Goal: Navigation & Orientation: Find specific page/section

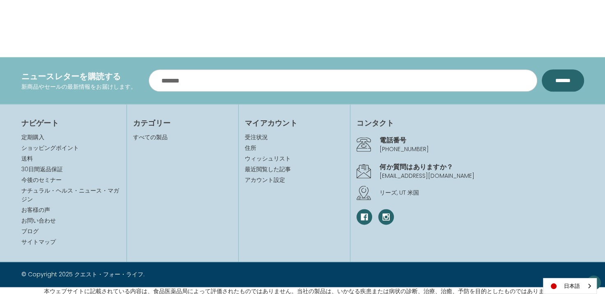
scroll to position [997, 0]
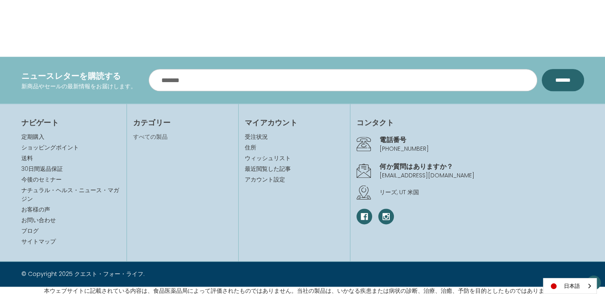
click at [153, 134] on link "すべての製品" at bounding box center [150, 137] width 34 height 8
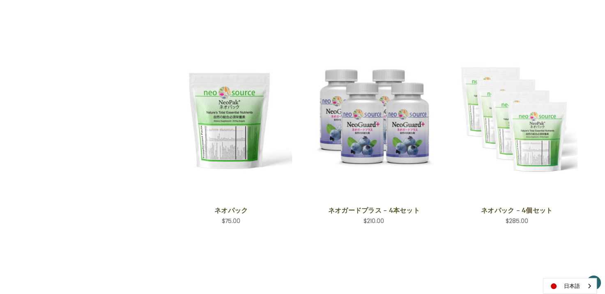
scroll to position [657, 0]
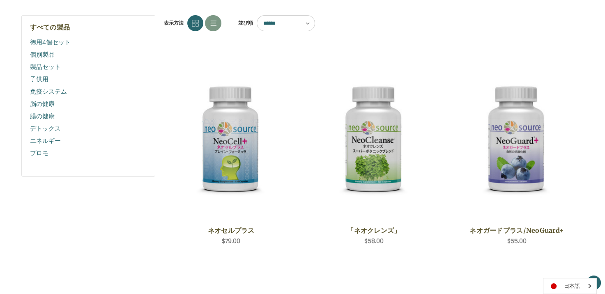
scroll to position [159, 0]
